Goal: Transaction & Acquisition: Purchase product/service

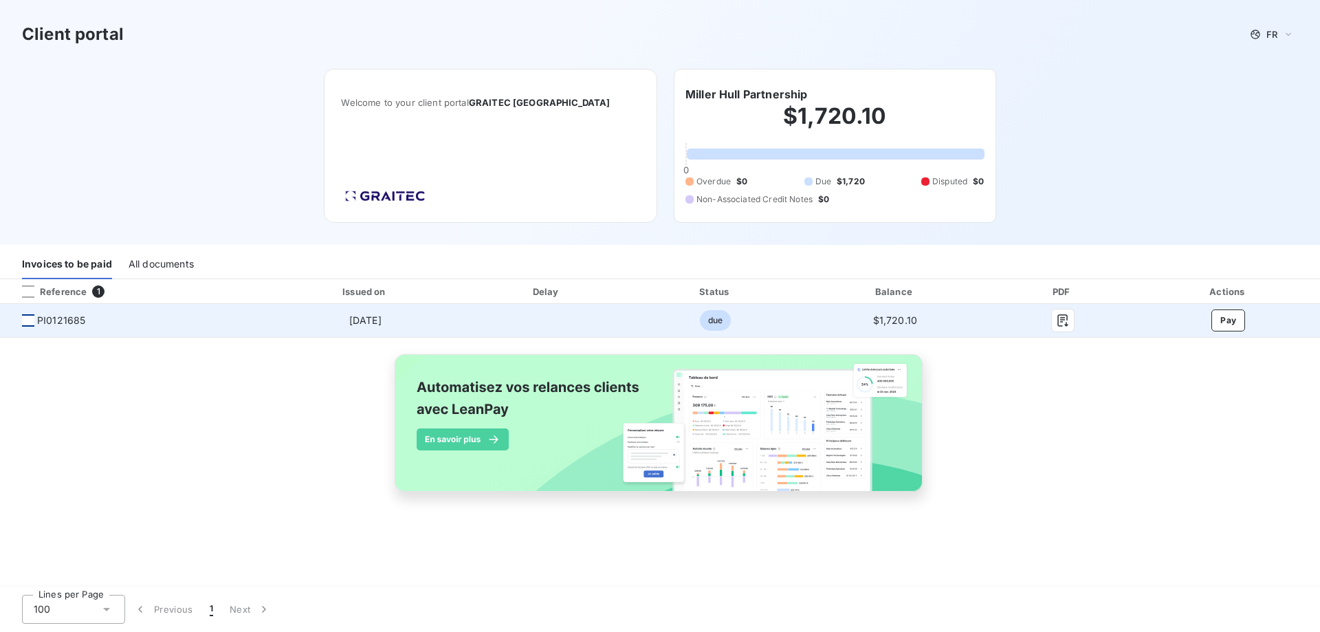
click at [27, 320] on div at bounding box center [28, 320] width 12 height 12
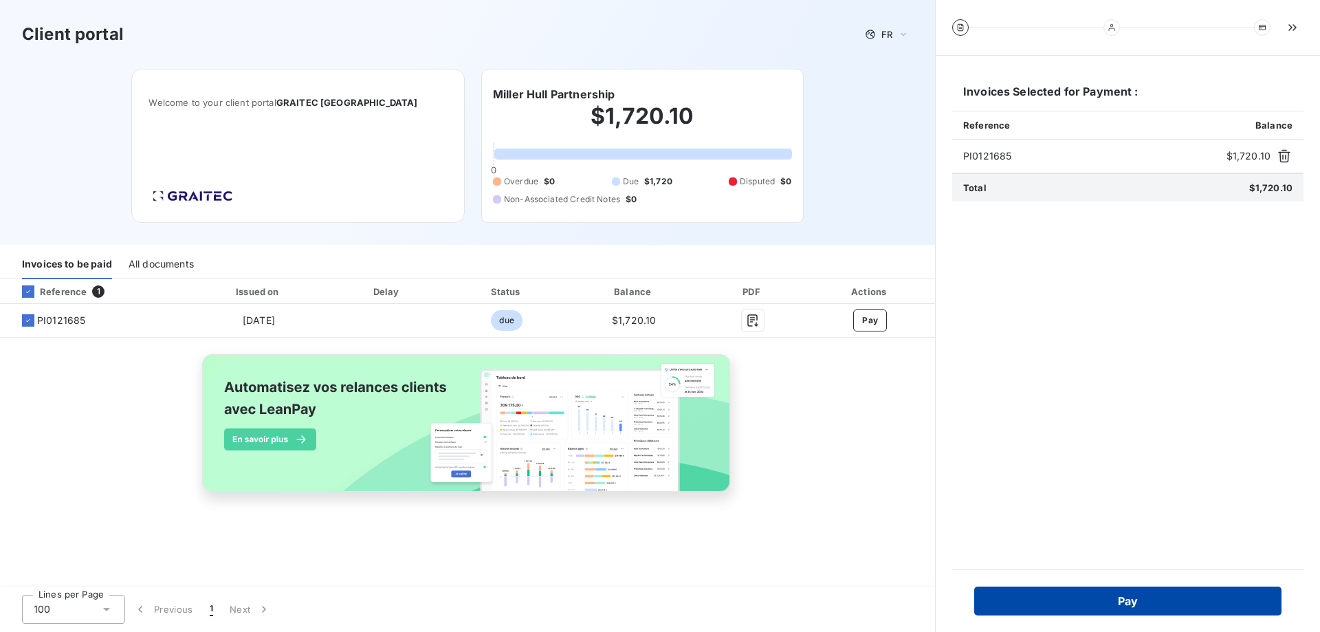
click at [1125, 596] on button "Pay" at bounding box center [1127, 600] width 307 height 29
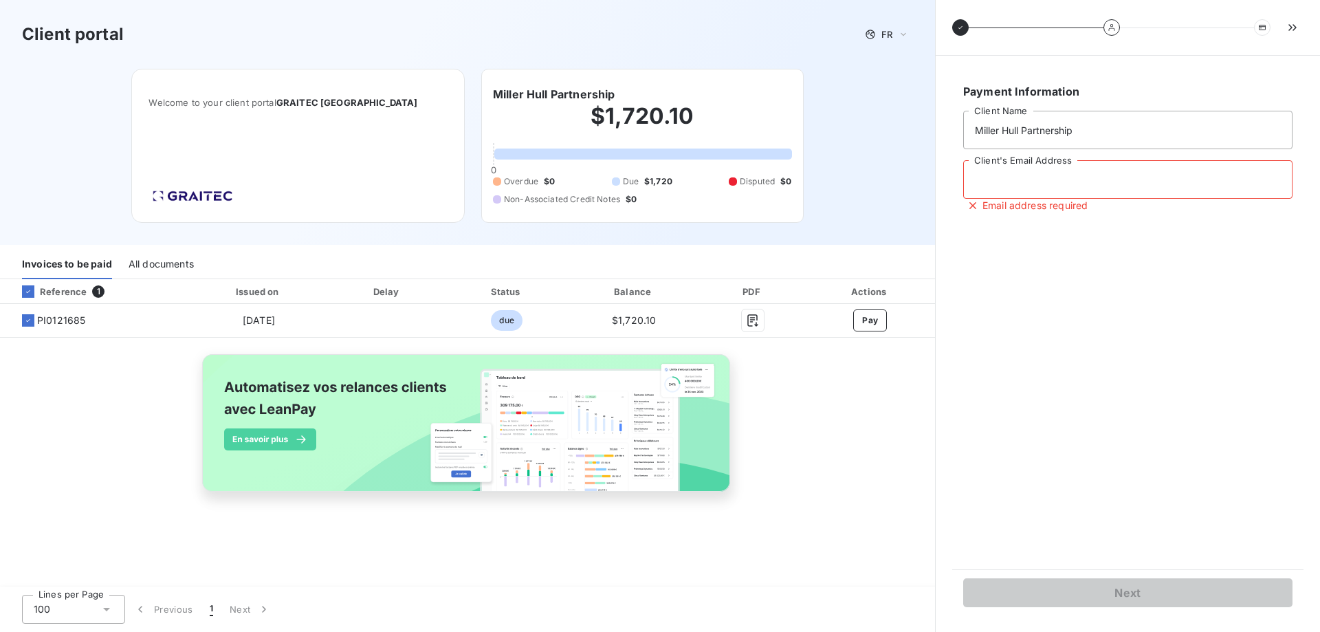
drag, startPoint x: 1005, startPoint y: 182, endPoint x: 1004, endPoint y: 173, distance: 8.3
click at [1005, 181] on input "Client's Email Address" at bounding box center [1127, 179] width 329 height 39
type input "[EMAIL_ADDRESS][DOMAIN_NAME]"
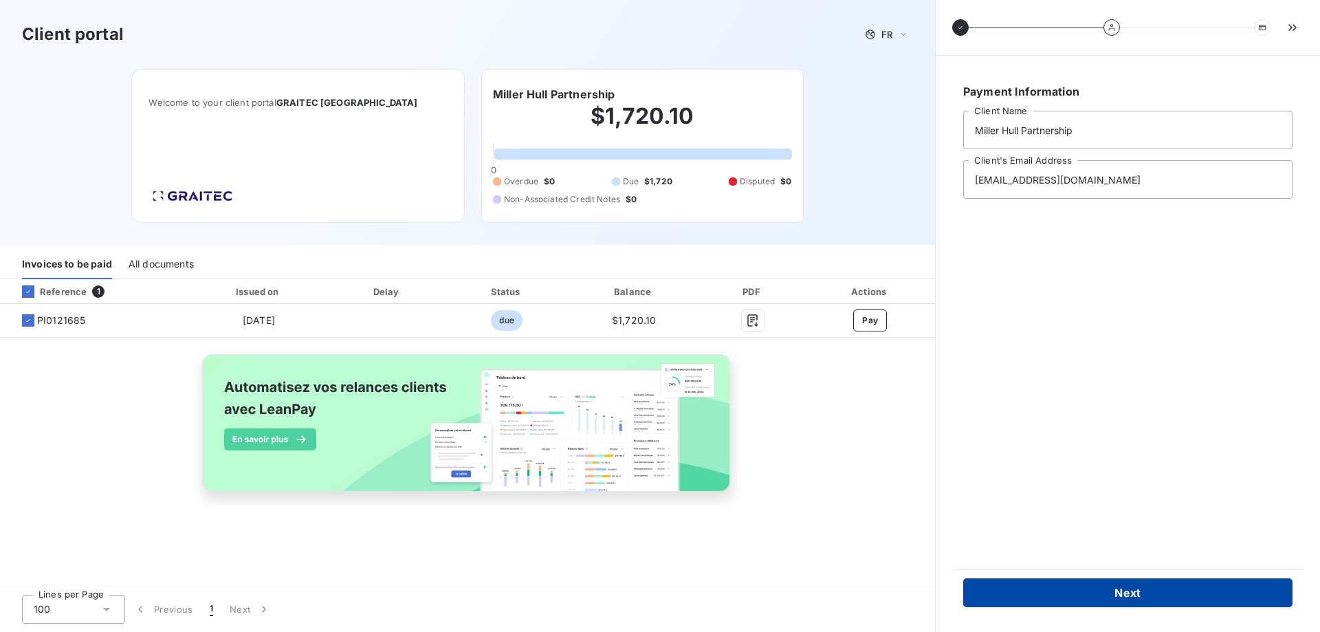
click at [1123, 589] on button "Next" at bounding box center [1127, 592] width 329 height 29
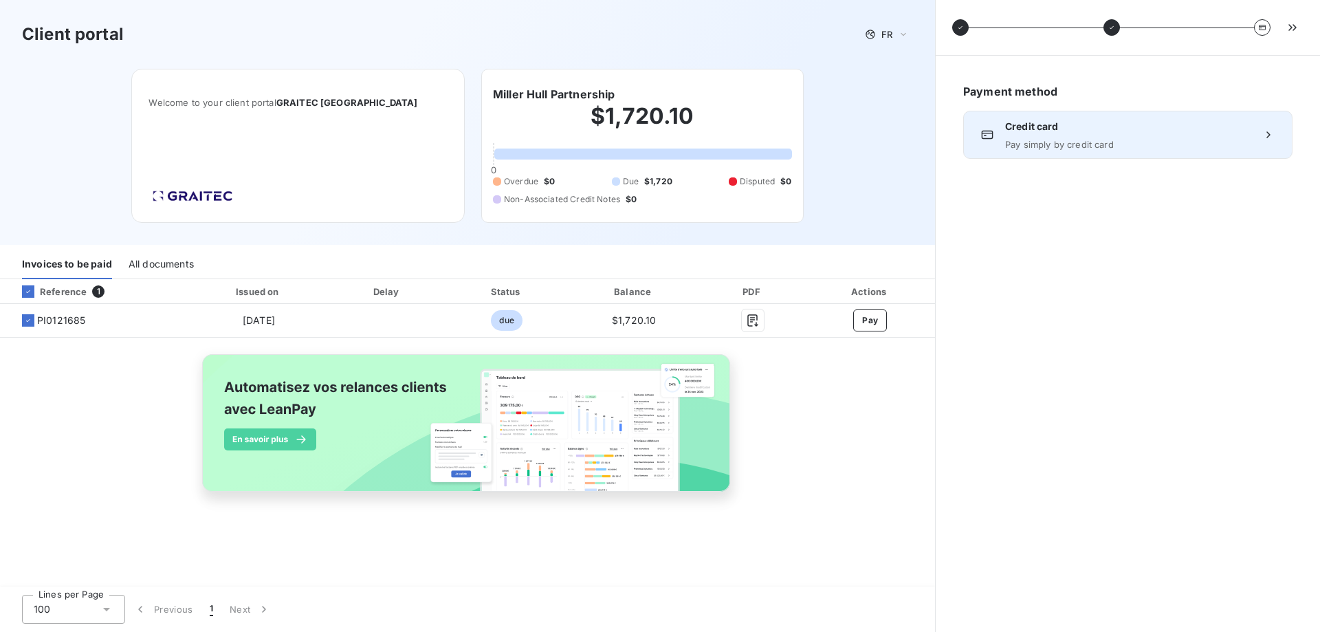
click at [1059, 136] on div "Credit card Pay simply by credit card" at bounding box center [1127, 135] width 245 height 30
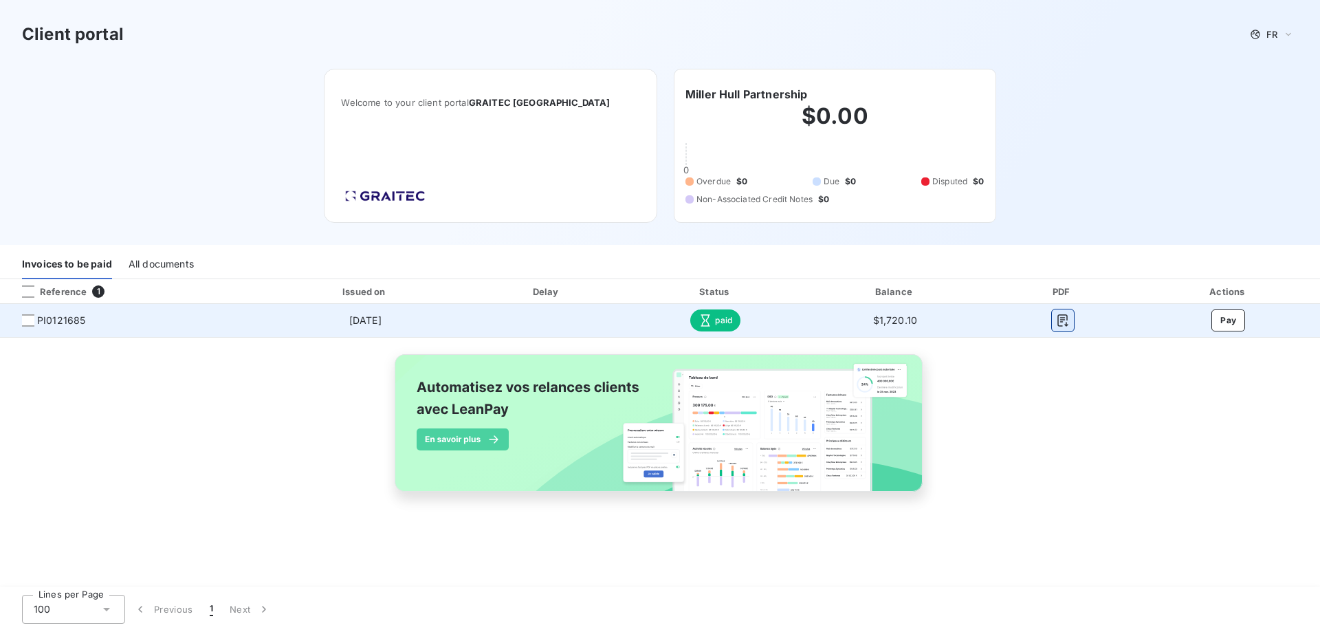
click at [1059, 319] on icon "button" at bounding box center [1063, 321] width 14 height 14
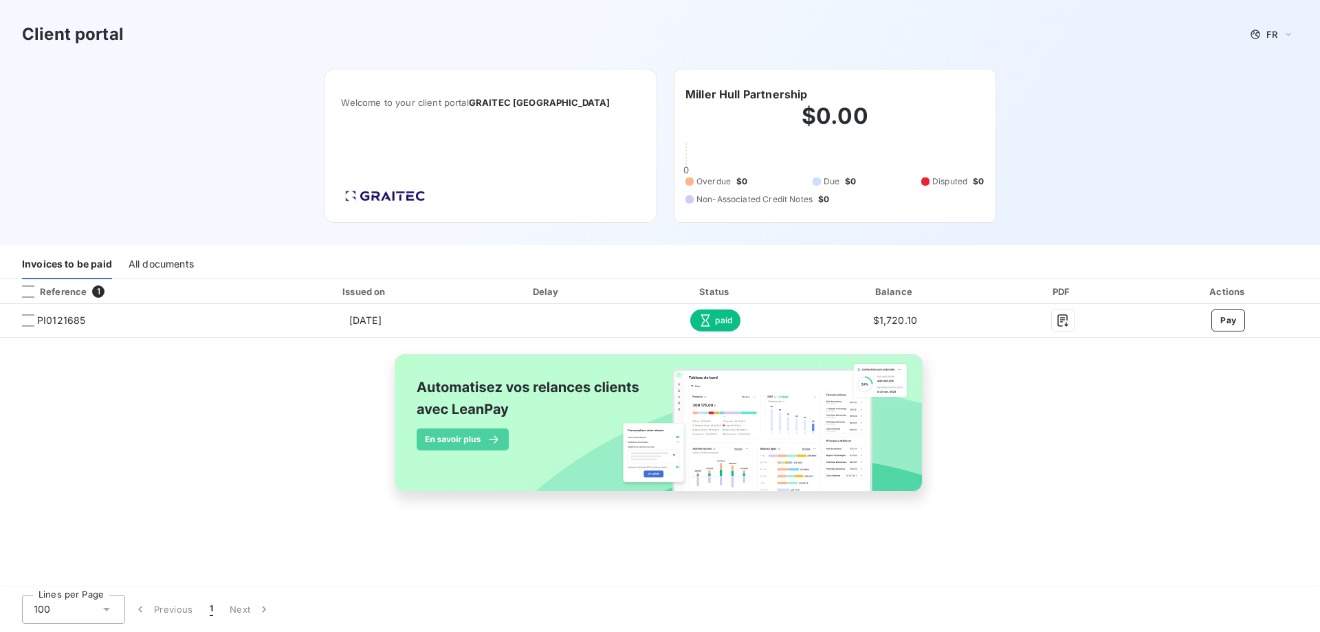
drag, startPoint x: 217, startPoint y: 58, endPoint x: 230, endPoint y: 58, distance: 12.4
click at [218, 58] on div "Client portal FR" at bounding box center [660, 34] width 1320 height 69
